Goal: Task Accomplishment & Management: Understand process/instructions

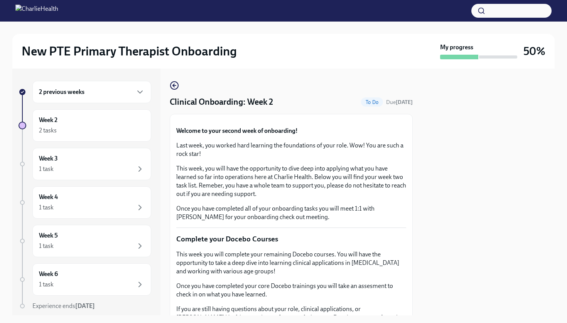
scroll to position [238, 0]
click at [103, 128] on div "2 tasks" at bounding box center [92, 130] width 106 height 9
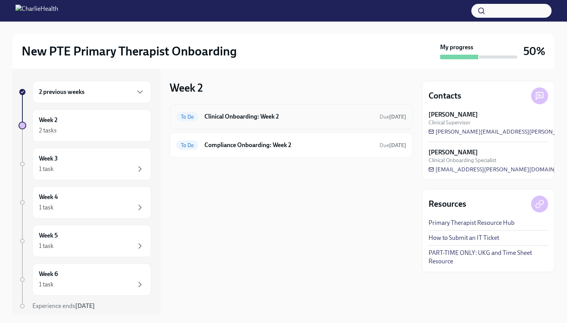
click at [321, 118] on h6 "Clinical Onboarding: Week 2" at bounding box center [288, 117] width 169 height 8
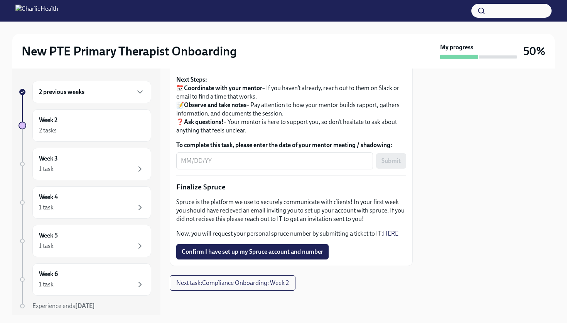
scroll to position [900, 0]
click at [300, 250] on span "Confirm I have set up my Spruce account and number" at bounding box center [252, 252] width 141 height 8
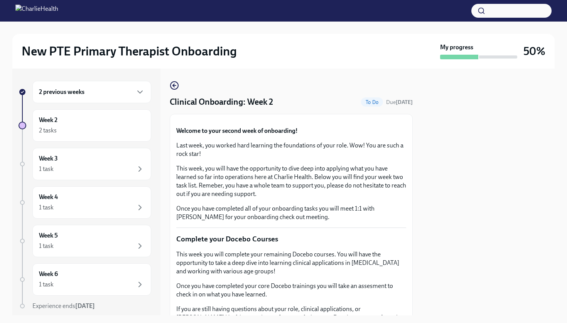
scroll to position [0, 0]
click at [173, 86] on icon "button" at bounding box center [174, 85] width 2 height 3
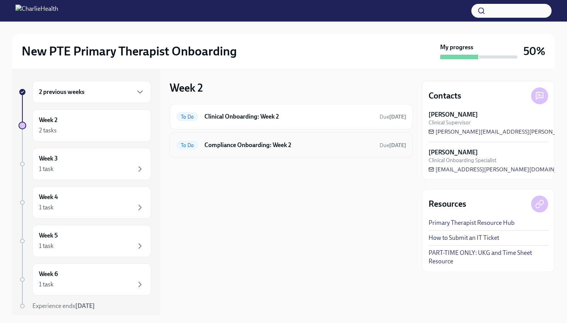
click at [261, 148] on h6 "Compliance Onboarding: Week 2" at bounding box center [288, 145] width 169 height 8
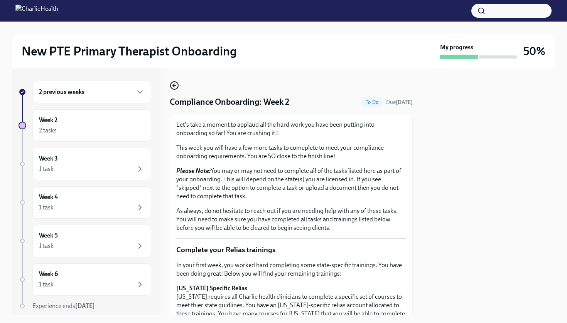
click at [178, 85] on circle "button" at bounding box center [174, 86] width 8 height 8
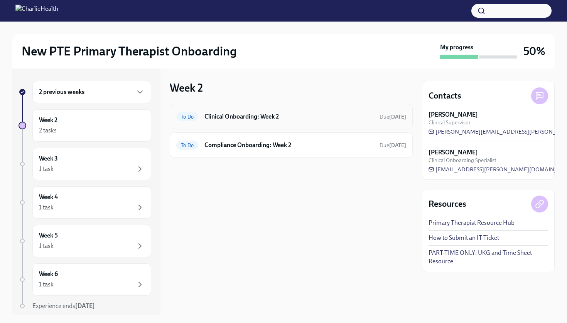
click at [259, 124] on div "To Do Clinical Onboarding: Week 2 Due in 3 days" at bounding box center [291, 116] width 243 height 25
